Goal: Transaction & Acquisition: Subscribe to service/newsletter

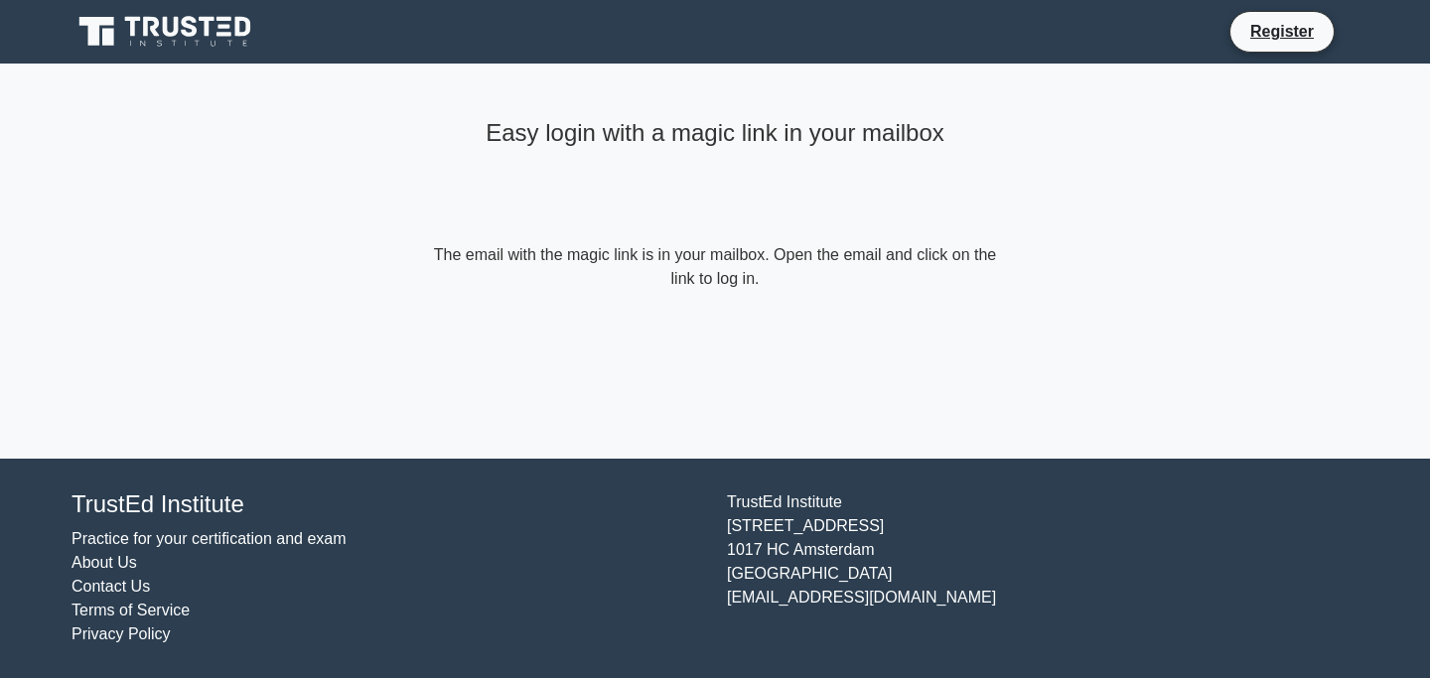
click at [207, 41] on icon at bounding box center [167, 32] width 191 height 38
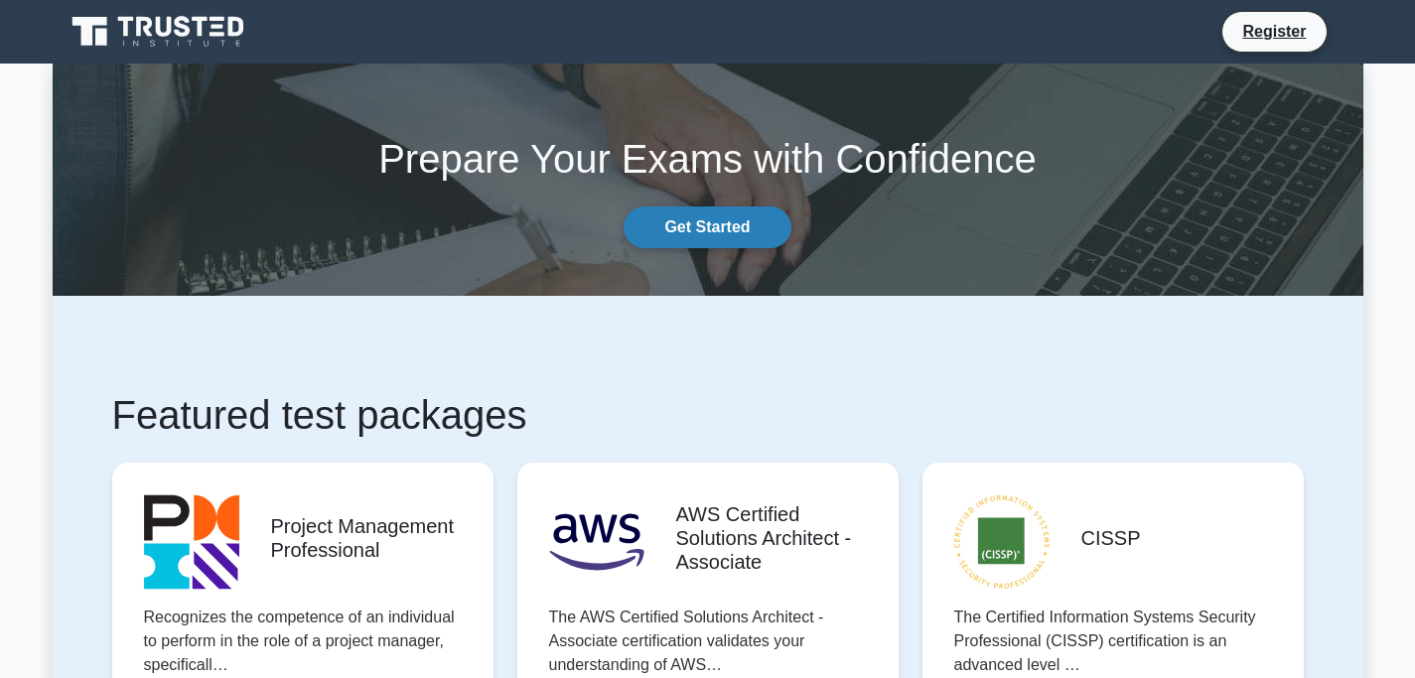
click at [730, 233] on link "Get Started" at bounding box center [707, 228] width 167 height 42
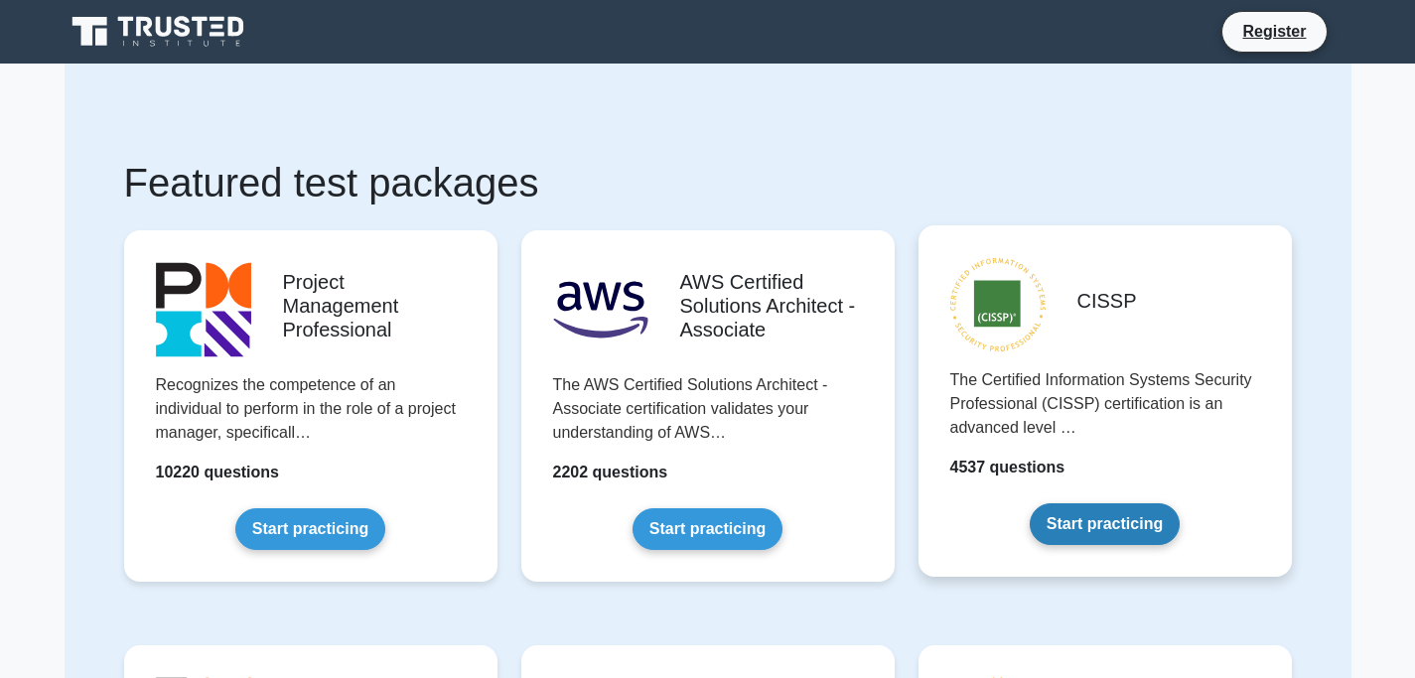
click at [1180, 504] on link "Start practicing" at bounding box center [1105, 525] width 150 height 42
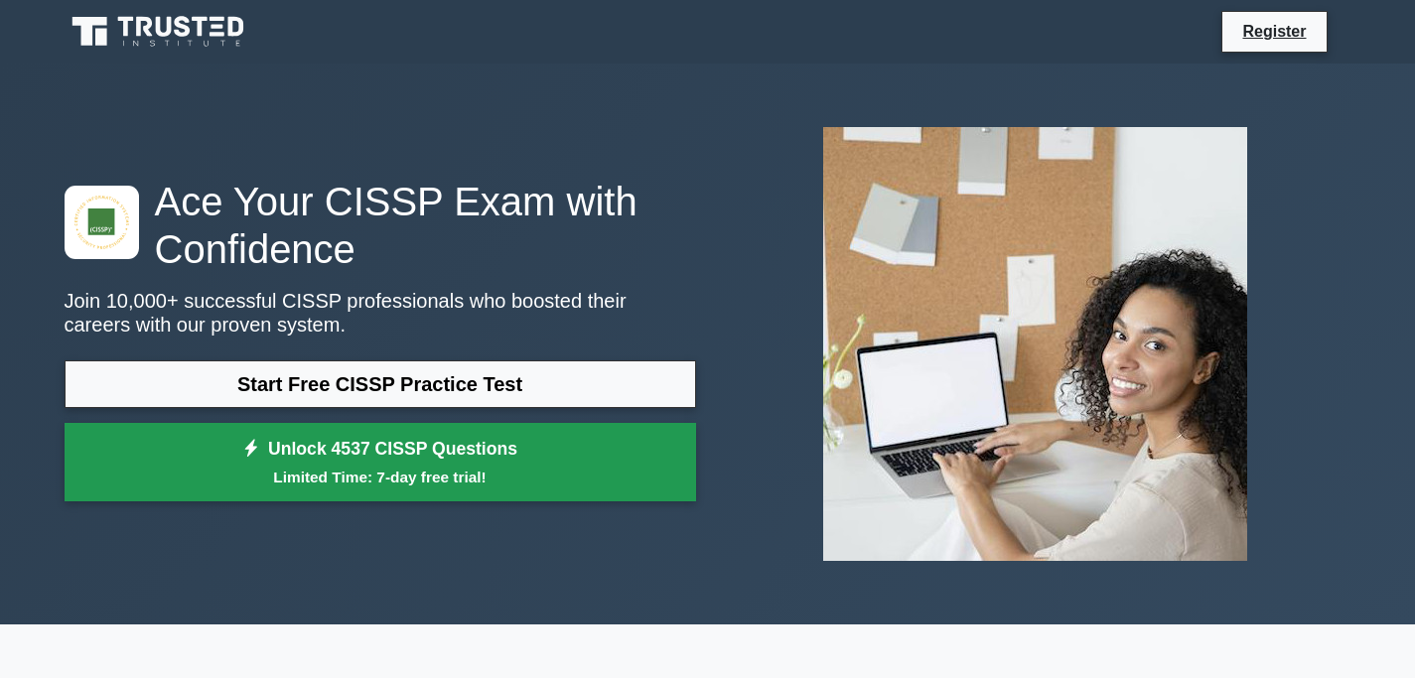
scroll to position [17, 0]
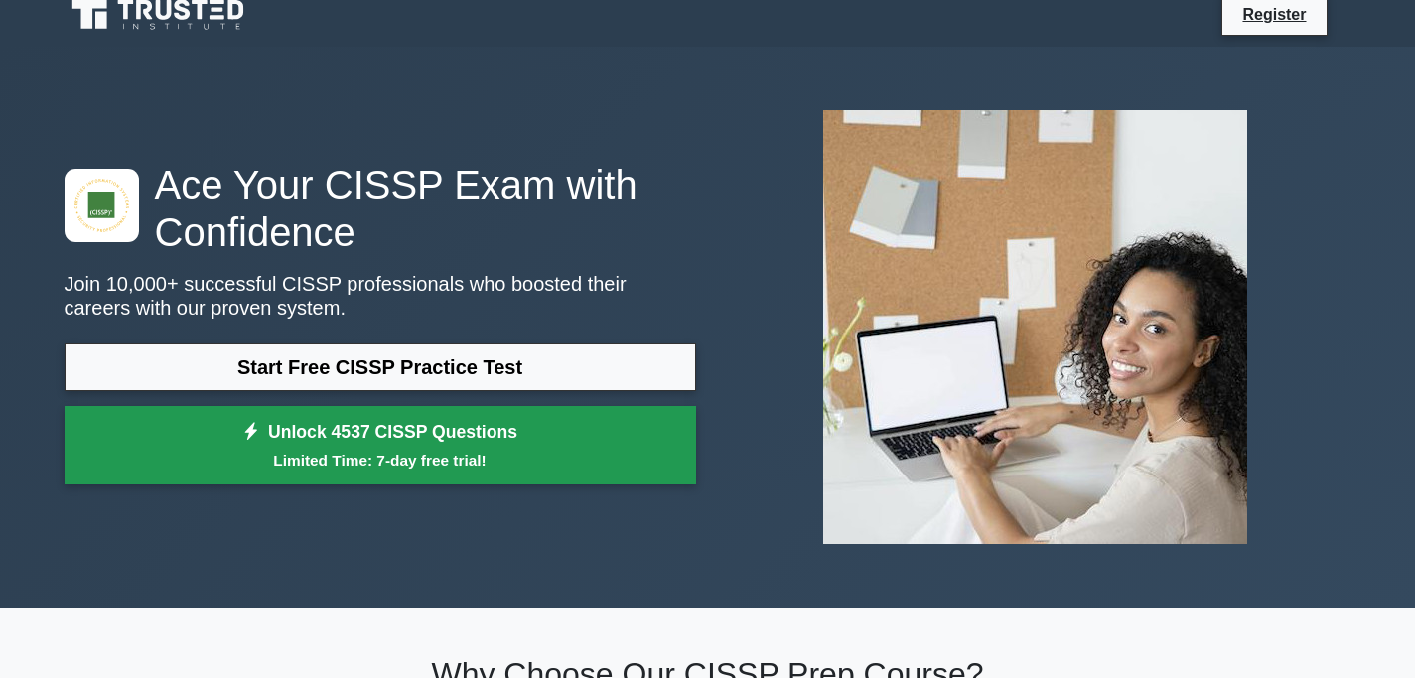
click at [578, 441] on link "Unlock 4537 CISSP Questions Limited Time: 7-day free trial!" at bounding box center [381, 445] width 632 height 79
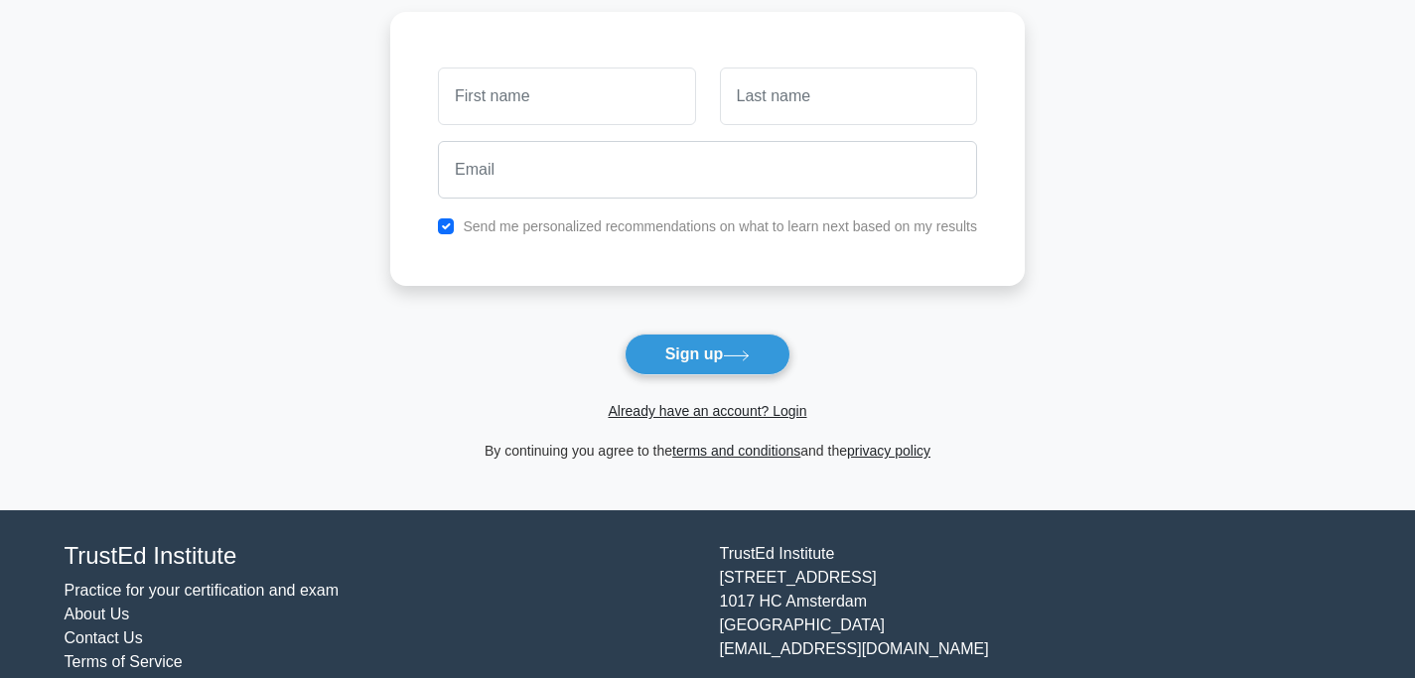
scroll to position [145, 0]
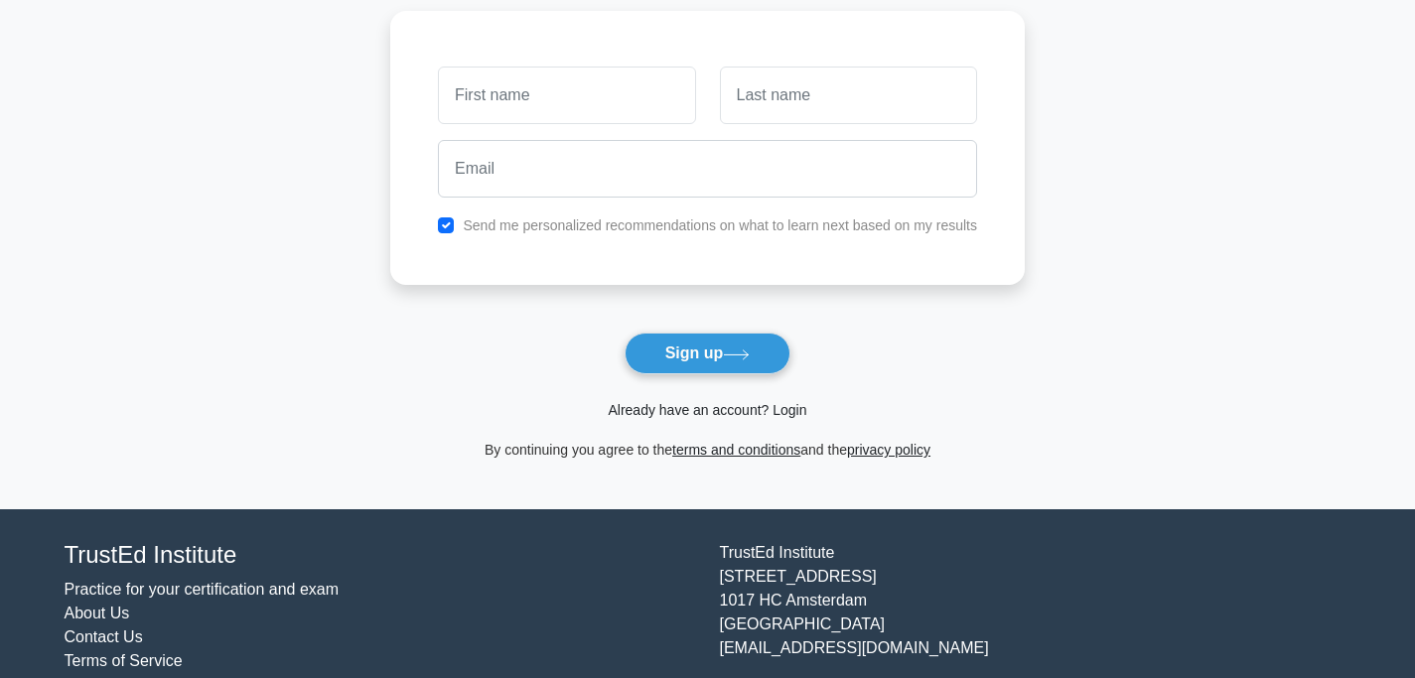
click at [761, 409] on link "Already have an account? Login" at bounding box center [707, 410] width 199 height 16
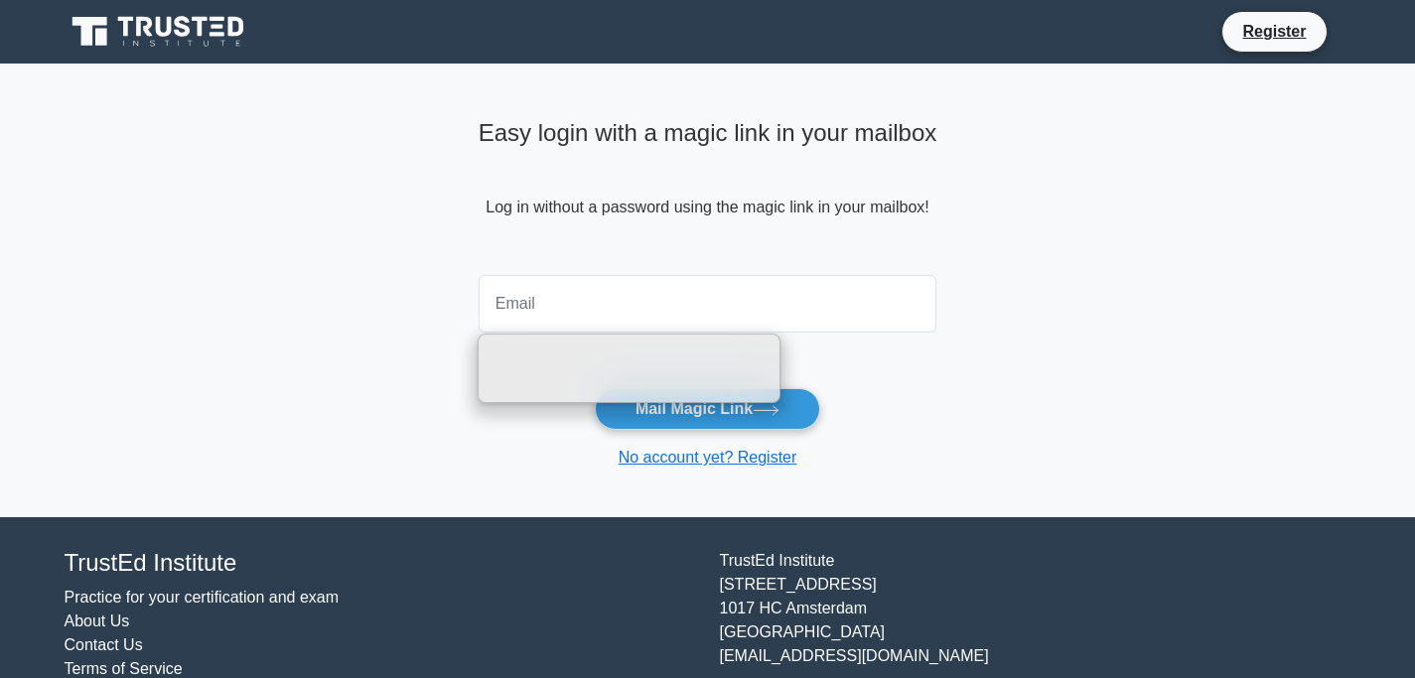
click at [719, 312] on input "email" at bounding box center [708, 304] width 459 height 58
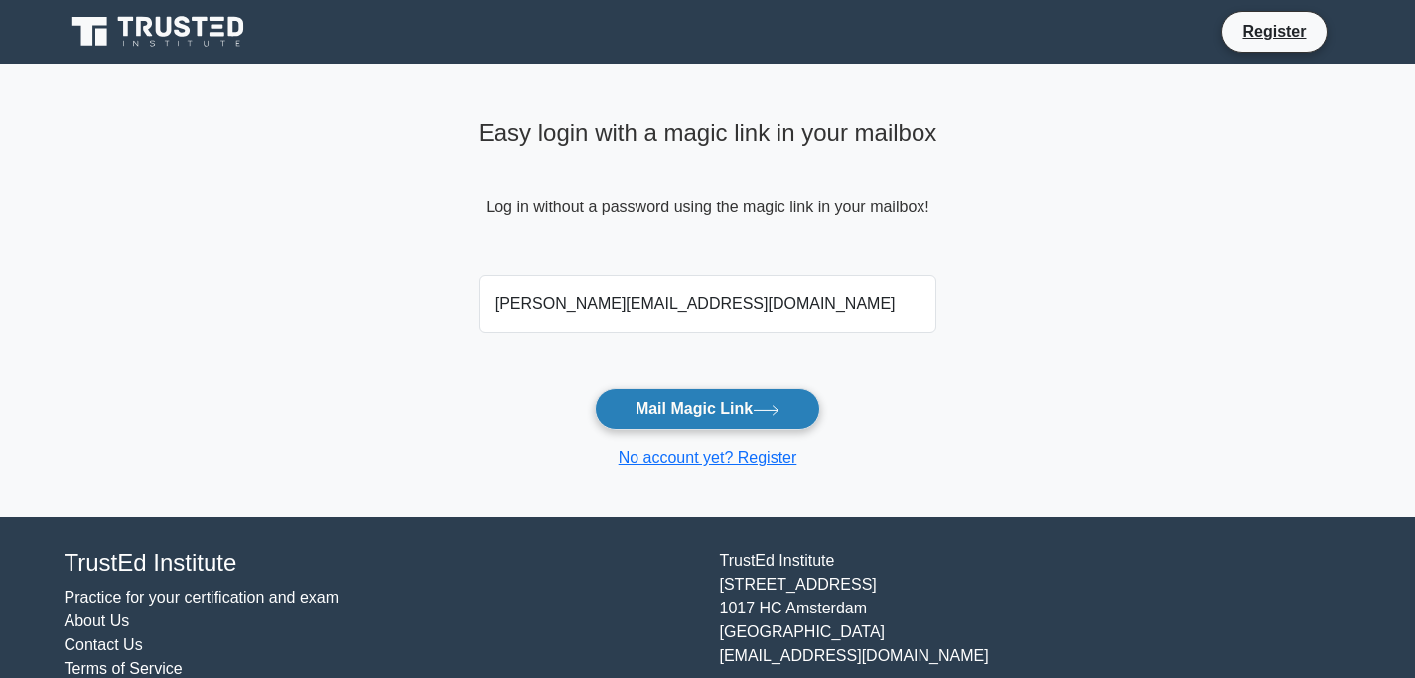
type input "[PERSON_NAME][EMAIL_ADDRESS][DOMAIN_NAME]"
click at [784, 400] on button "Mail Magic Link" at bounding box center [707, 409] width 225 height 42
type input "[PERSON_NAME][EMAIL_ADDRESS][DOMAIN_NAME]"
click at [595, 388] on button "Mail Magic Link" at bounding box center [707, 409] width 225 height 42
